Goal: Information Seeking & Learning: Learn about a topic

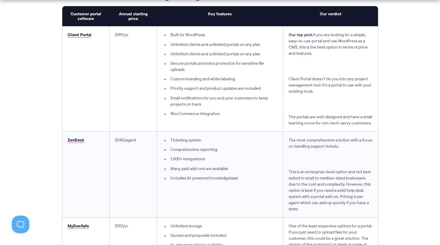
scroll to position [1571, 0]
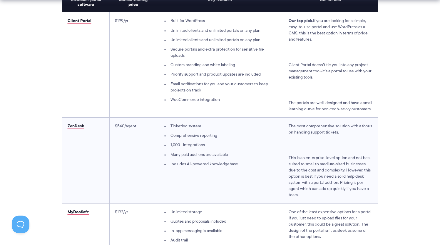
drag, startPoint x: 86, startPoint y: 122, endPoint x: 69, endPoint y: 122, distance: 17.6
drag, startPoint x: 68, startPoint y: 124, endPoint x: 85, endPoint y: 123, distance: 17.6
drag, startPoint x: 85, startPoint y: 123, endPoint x: 63, endPoint y: 122, distance: 22.3
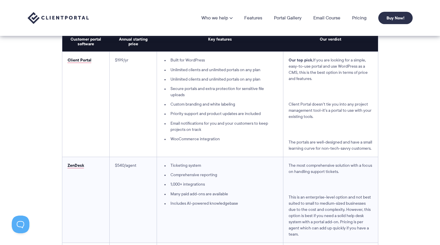
scroll to position [1508, 0]
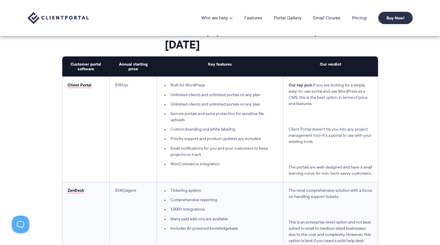
drag, startPoint x: 93, startPoint y: 83, endPoint x: 77, endPoint y: 83, distance: 16.2
drag, startPoint x: 67, startPoint y: 83, endPoint x: 84, endPoint y: 81, distance: 17.7
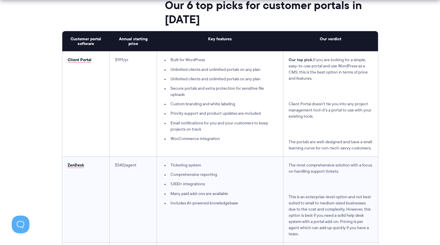
scroll to position [1547, 0]
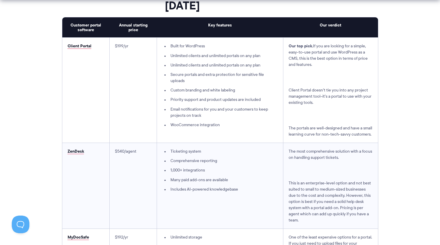
drag, startPoint x: 83, startPoint y: 149, endPoint x: 67, endPoint y: 149, distance: 16.2
drag, startPoint x: 67, startPoint y: 149, endPoint x: 81, endPoint y: 149, distance: 14.1
drag, startPoint x: 66, startPoint y: 148, endPoint x: 75, endPoint y: 147, distance: 8.2
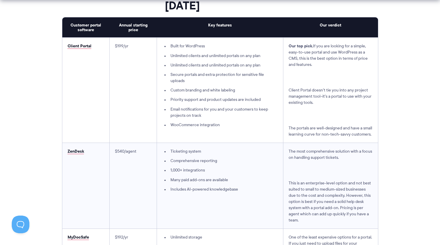
drag, startPoint x: 83, startPoint y: 147, endPoint x: 72, endPoint y: 148, distance: 11.5
